Goal: Task Accomplishment & Management: Manage account settings

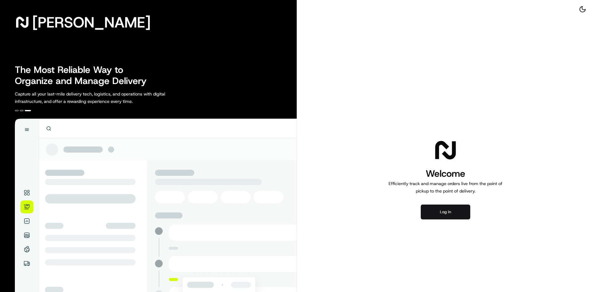
click at [437, 214] on button "Log in" at bounding box center [444, 212] width 49 height 15
